Goal: Task Accomplishment & Management: Use online tool/utility

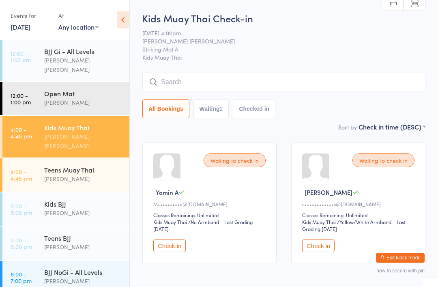
click at [95, 242] on div "[PERSON_NAME]" at bounding box center [83, 246] width 78 height 9
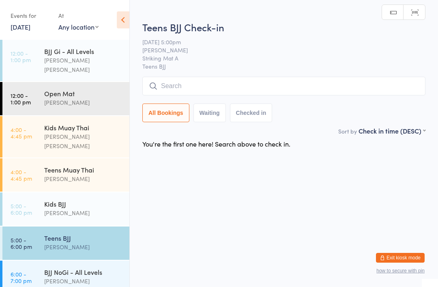
click at [262, 79] on input "search" at bounding box center [283, 86] width 283 height 19
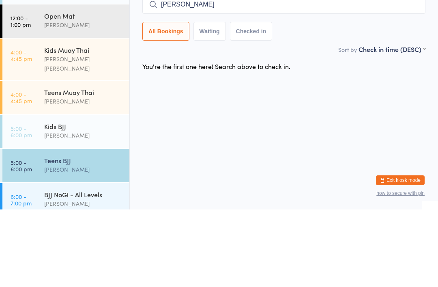
type input "[PERSON_NAME]"
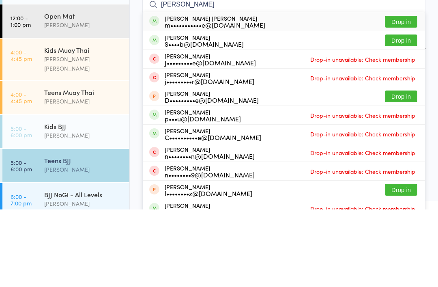
click at [403, 93] on button "Drop in" at bounding box center [401, 99] width 32 height 12
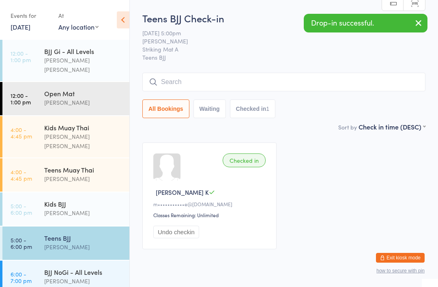
click at [92, 174] on div "[PERSON_NAME]" at bounding box center [83, 178] width 78 height 9
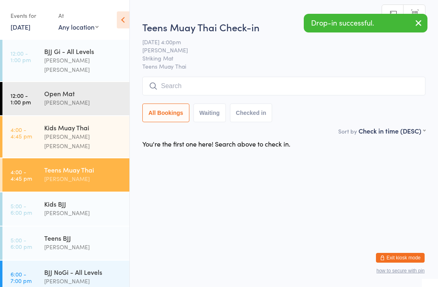
click at [362, 85] on input "search" at bounding box center [283, 86] width 283 height 19
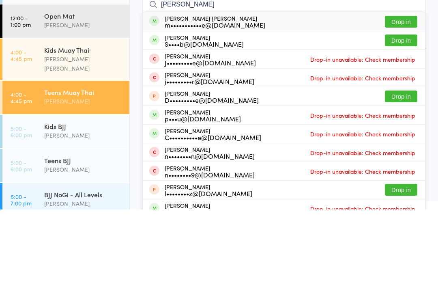
type input "[PERSON_NAME]"
click at [401, 93] on button "Drop in" at bounding box center [401, 99] width 32 height 12
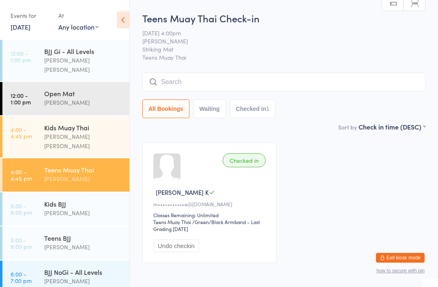
click at [101, 132] on div "[PERSON_NAME] [PERSON_NAME]" at bounding box center [83, 141] width 78 height 19
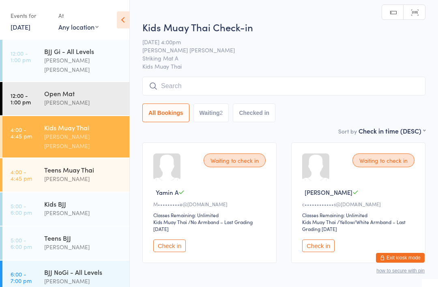
click at [208, 93] on input "search" at bounding box center [283, 86] width 283 height 19
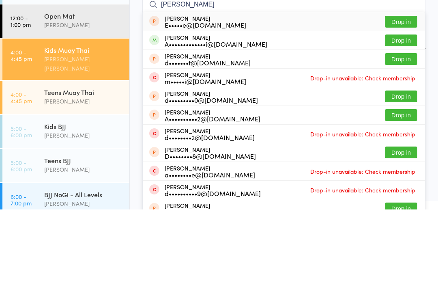
type input "[PERSON_NAME]"
click at [401, 112] on button "Drop in" at bounding box center [401, 118] width 32 height 12
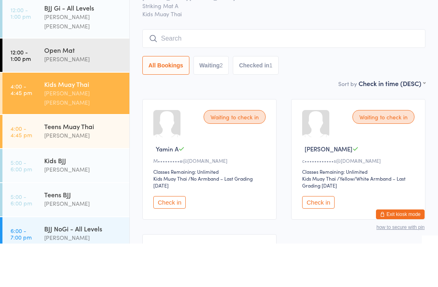
click at [42, 158] on link "4:00 - 4:45 pm Teens [PERSON_NAME]" at bounding box center [65, 174] width 127 height 33
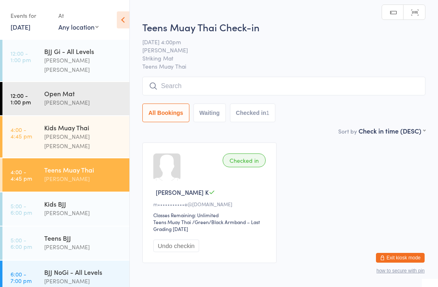
click at [178, 84] on input "search" at bounding box center [283, 86] width 283 height 19
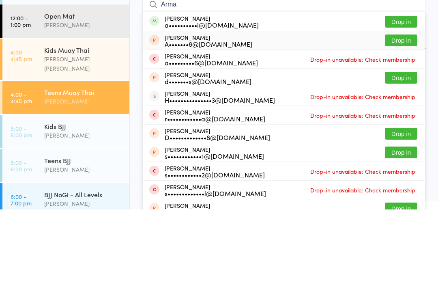
type input "Arma"
click at [406, 109] on div "[PERSON_NAME] A•••••••8@[DOMAIN_NAME] Drop in" at bounding box center [284, 118] width 282 height 18
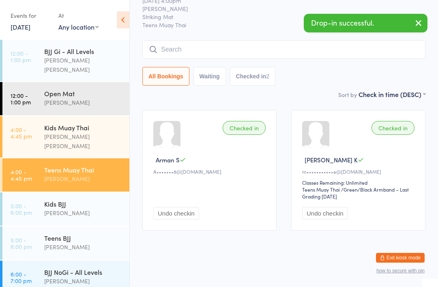
click at [179, 207] on button "Undo checkin" at bounding box center [176, 213] width 46 height 13
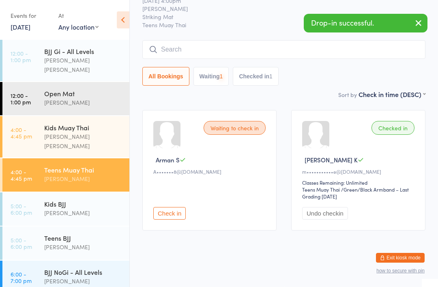
click at [193, 43] on input "search" at bounding box center [283, 49] width 283 height 19
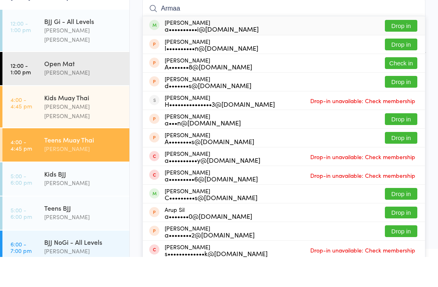
type input "Armaa"
click at [392, 50] on button "Drop in" at bounding box center [401, 56] width 32 height 12
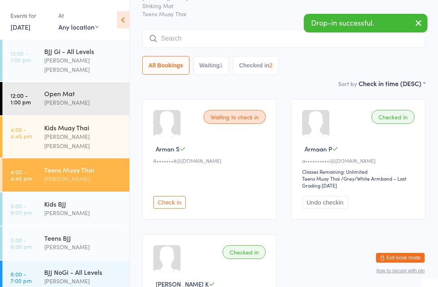
click at [294, 88] on div "Sort by Check in time (DESC) First name (ASC) First name (DESC) Last name (ASC)…" at bounding box center [283, 83] width 283 height 9
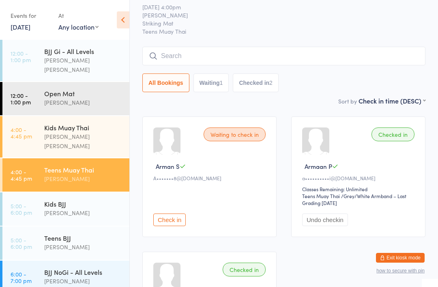
scroll to position [0, 0]
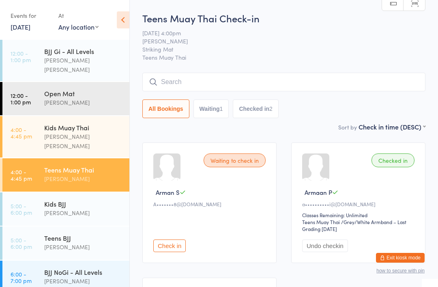
click at [270, 81] on input "search" at bounding box center [283, 82] width 283 height 19
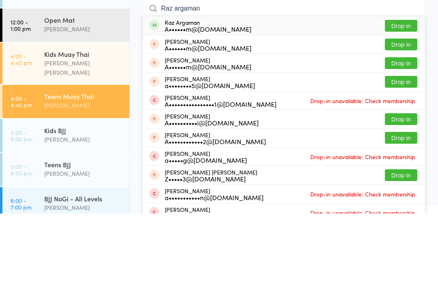
type input "Raz argaman"
click at [399, 93] on button "Drop in" at bounding box center [401, 99] width 32 height 12
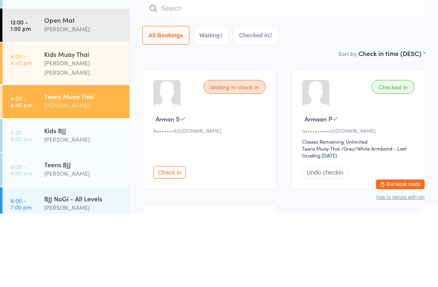
scroll to position [73, 0]
